Goal: Information Seeking & Learning: Learn about a topic

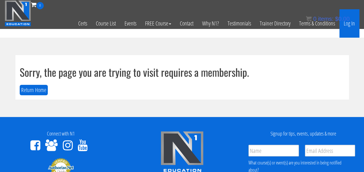
click at [351, 23] on link "Log In" at bounding box center [349, 23] width 20 height 28
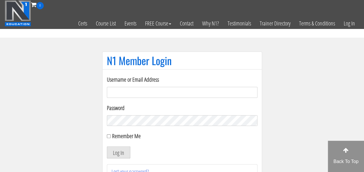
type input "[EMAIL_ADDRESS][DOMAIN_NAME]"
click at [121, 154] on button "Log In" at bounding box center [118, 152] width 23 height 12
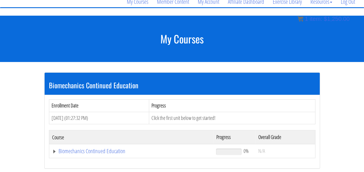
scroll to position [50, 0]
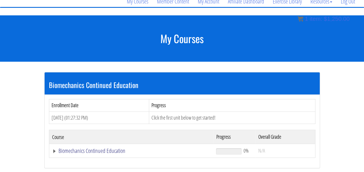
click at [113, 152] on link "Biomechanics Continued Education" at bounding box center [131, 151] width 158 height 6
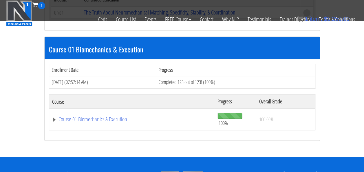
scroll to position [183, 0]
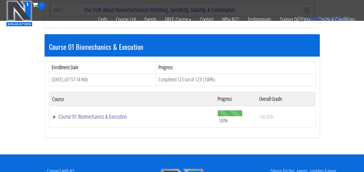
click at [107, 114] on link "Course 01 Biomechanics & Execution" at bounding box center [132, 117] width 160 height 6
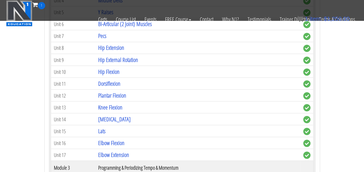
scroll to position [488, 0]
click at [102, 127] on link "Lats" at bounding box center [101, 130] width 7 height 8
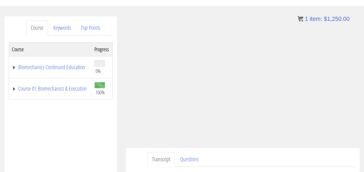
scroll to position [60, 0]
